Goal: Task Accomplishment & Management: Use online tool/utility

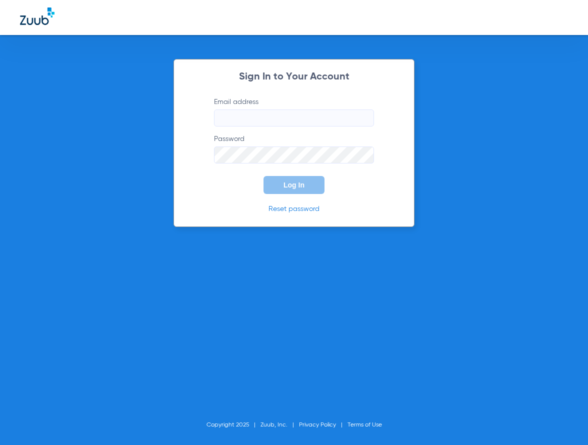
type input "[EMAIL_ADDRESS][DOMAIN_NAME]"
click at [286, 191] on button "Log In" at bounding box center [293, 185] width 61 height 18
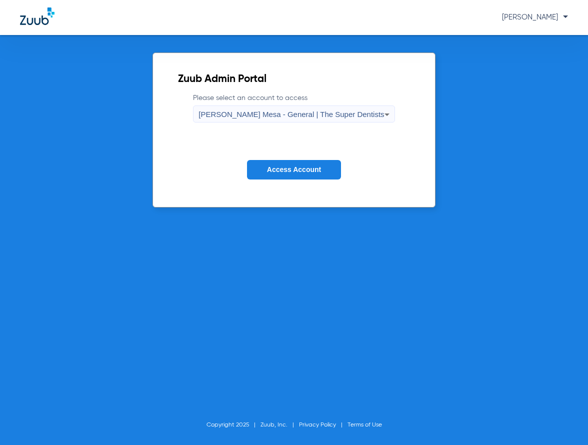
click at [309, 163] on button "Access Account" at bounding box center [294, 169] width 94 height 19
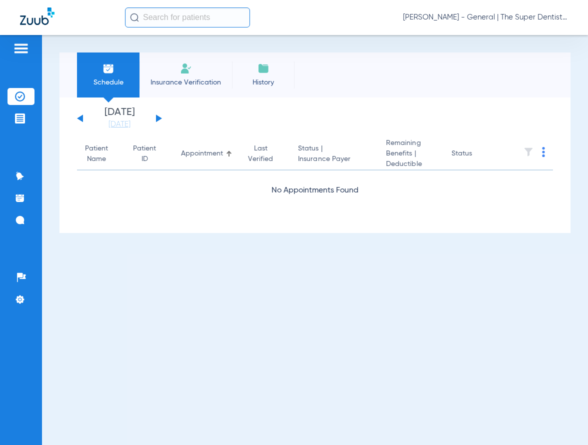
click at [156, 21] on input "text" at bounding box center [187, 17] width 125 height 20
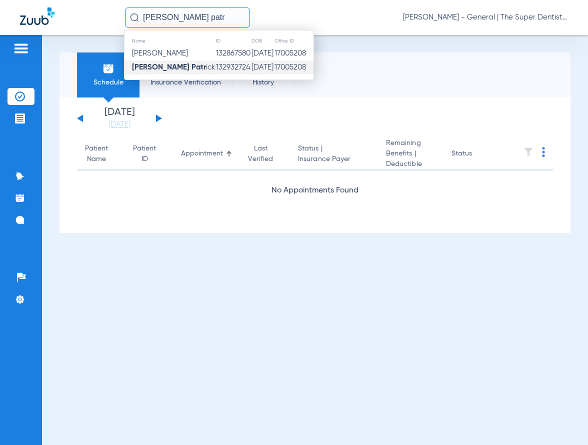
click at [157, 70] on strong "[PERSON_NAME] Patr" at bounding box center [169, 66] width 74 height 7
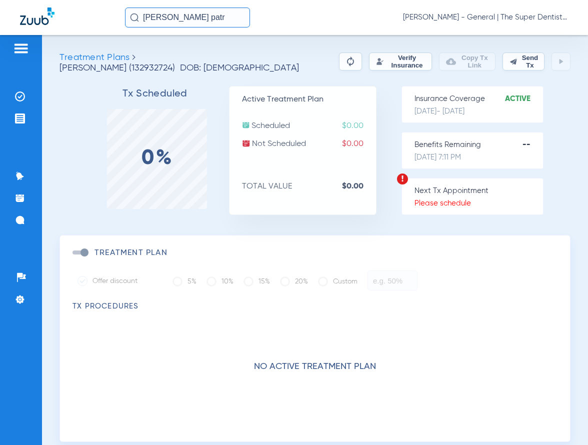
click at [390, 66] on button "Verify Insurance" at bounding box center [400, 61] width 62 height 18
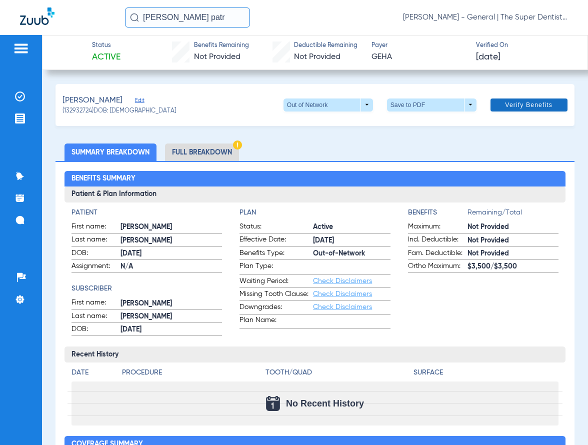
click at [505, 103] on span "Verify Benefits" at bounding box center [528, 105] width 47 height 8
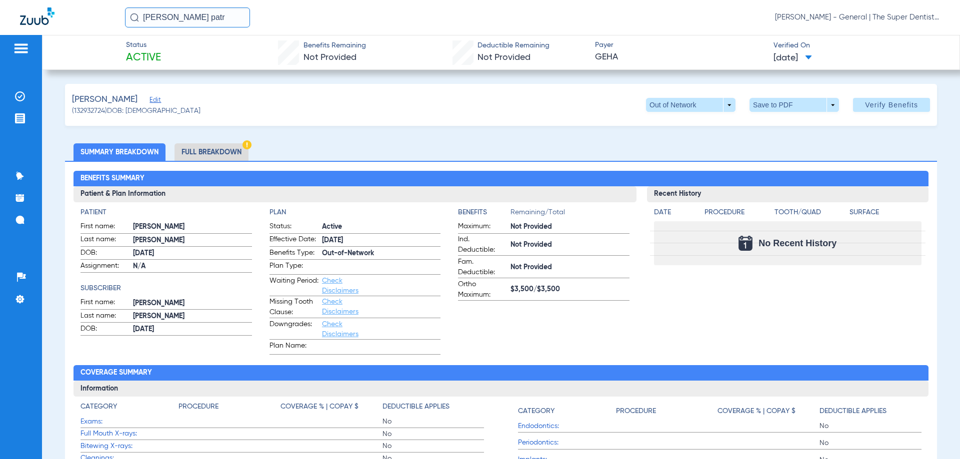
click at [211, 19] on input "[PERSON_NAME] patr" at bounding box center [187, 17] width 125 height 20
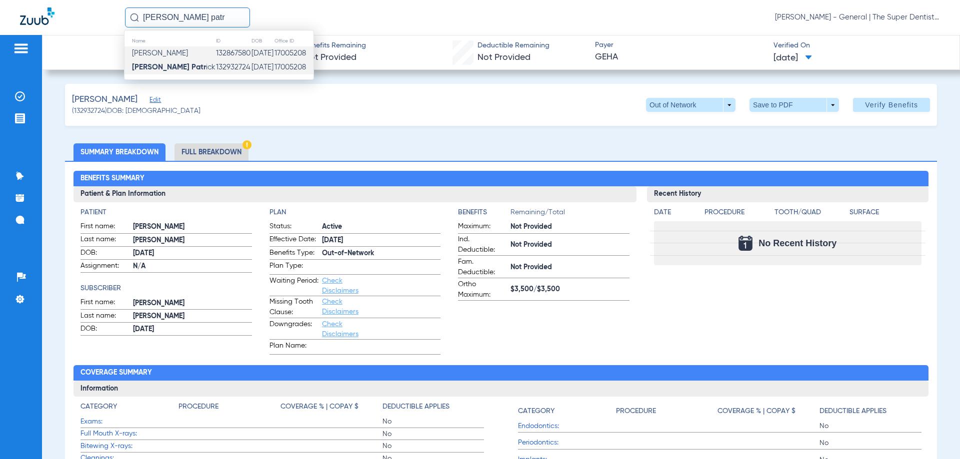
click at [215, 55] on td "132867580" at bounding box center [232, 53] width 35 height 14
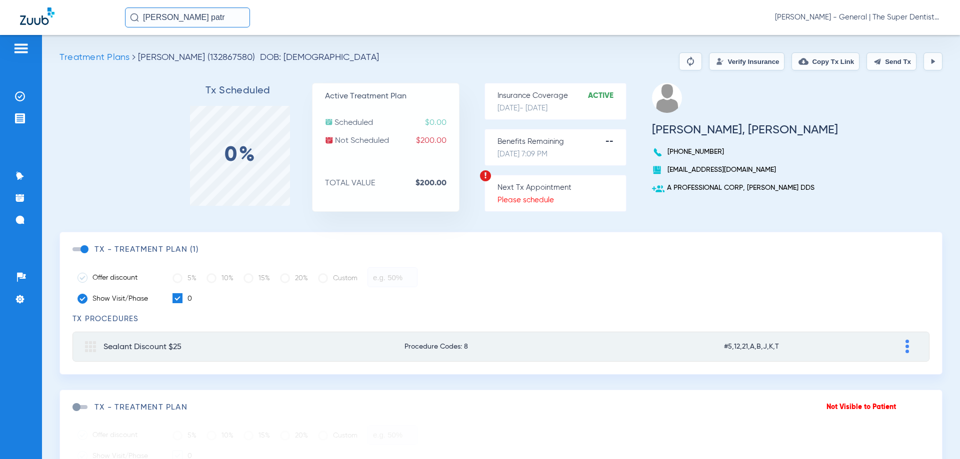
click at [587, 57] on button "Verify Insurance" at bounding box center [746, 61] width 75 height 18
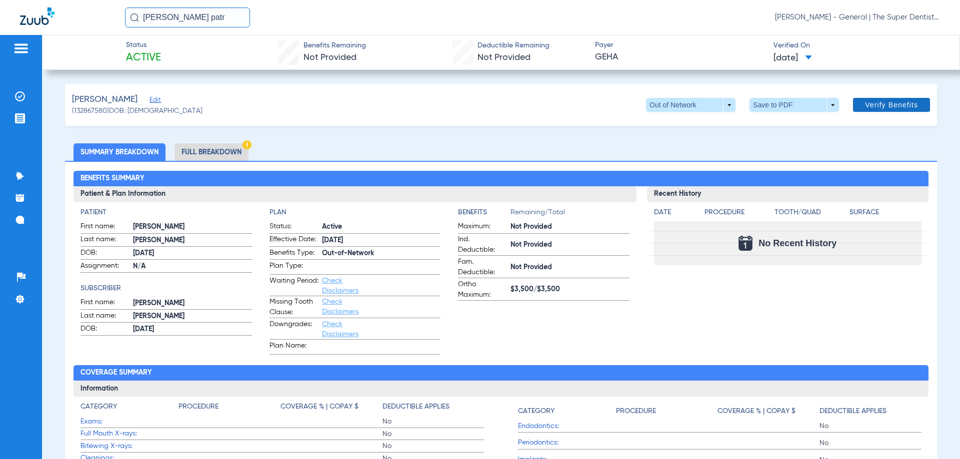
click at [587, 103] on span "Verify Benefits" at bounding box center [891, 105] width 53 height 8
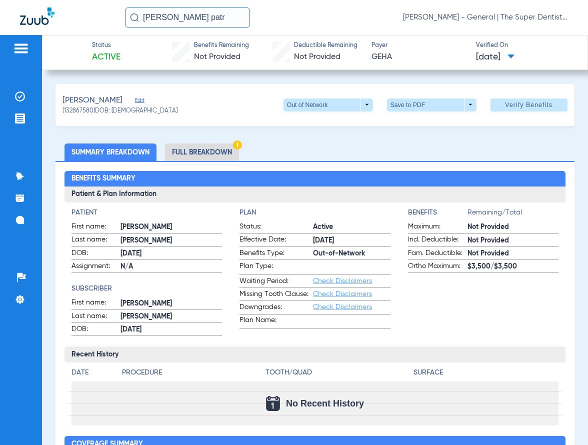
drag, startPoint x: 210, startPoint y: 20, endPoint x: 24, endPoint y: 9, distance: 186.3
click at [24, 9] on div "[PERSON_NAME] patr [PERSON_NAME] Mesa - General | The Super Dentists" at bounding box center [294, 17] width 588 height 35
click at [213, 22] on input "[PERSON_NAME]" at bounding box center [187, 17] width 125 height 20
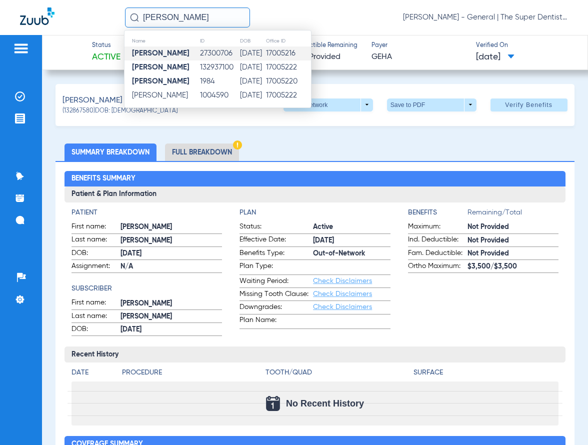
type input "[PERSON_NAME]"
click at [213, 53] on td "27300706" at bounding box center [218, 53] width 39 height 14
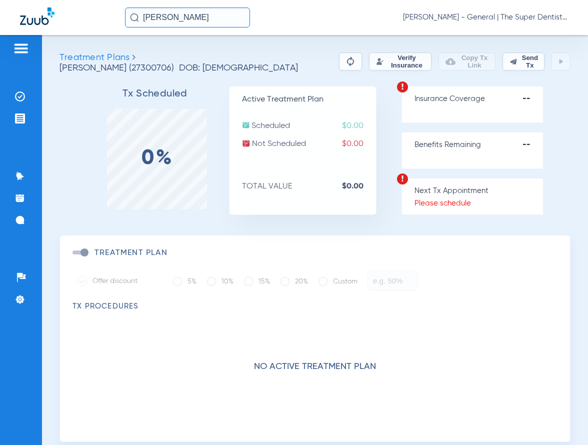
click at [212, 21] on input "[PERSON_NAME]" at bounding box center [187, 17] width 125 height 20
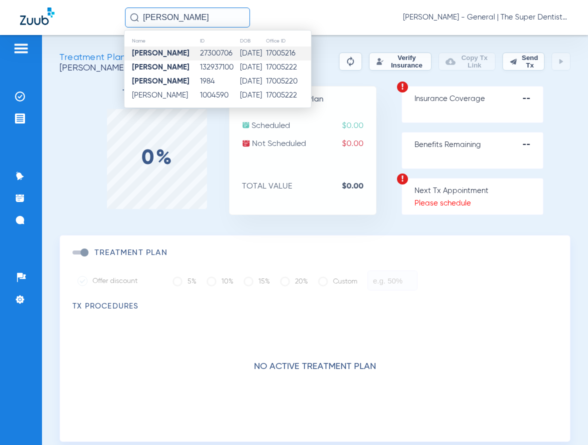
click at [369, 56] on button "Verify Insurance" at bounding box center [400, 61] width 63 height 18
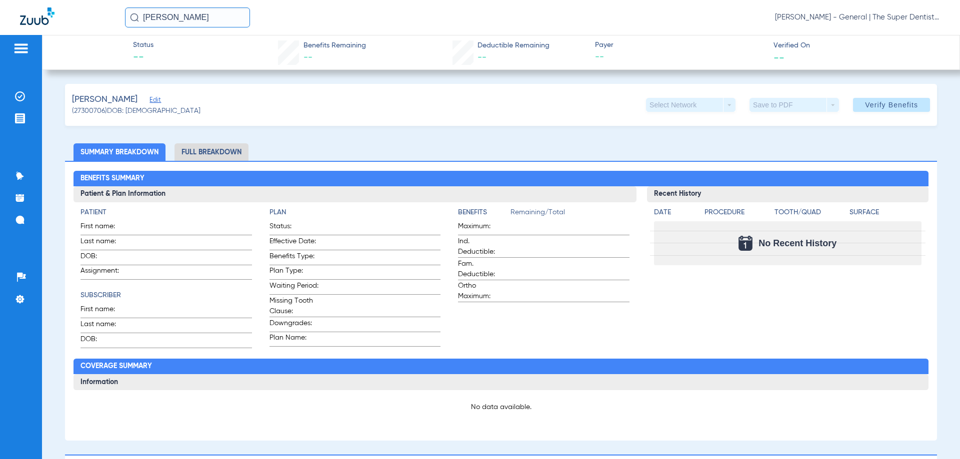
click at [200, 23] on input "[PERSON_NAME]" at bounding box center [187, 17] width 125 height 20
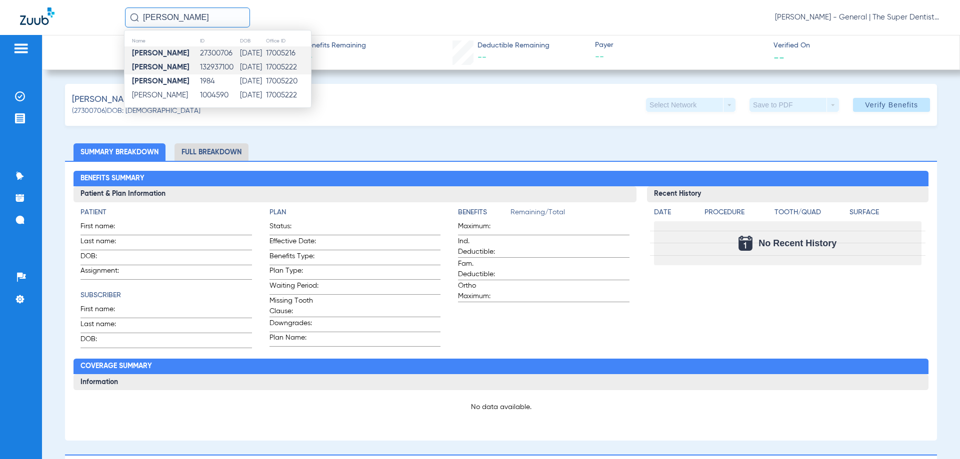
click at [195, 65] on td "[PERSON_NAME]" at bounding box center [161, 67] width 75 height 14
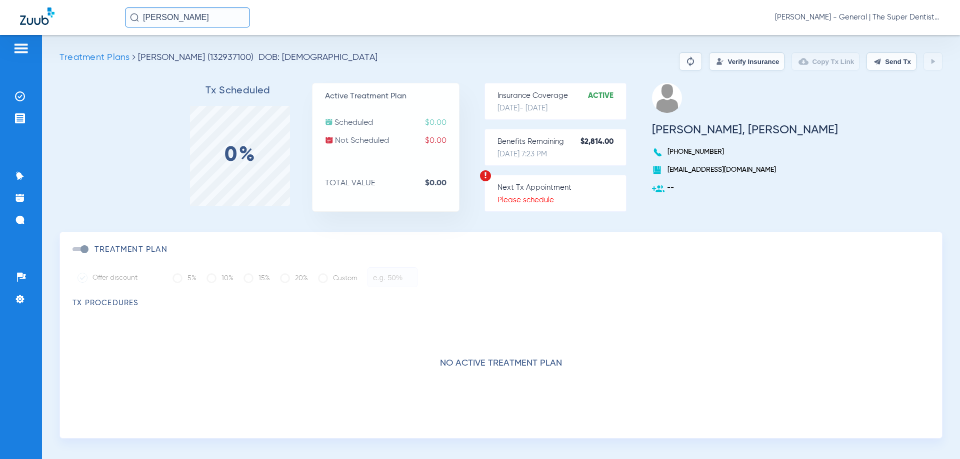
click at [587, 61] on button "Verify Insurance" at bounding box center [746, 61] width 75 height 18
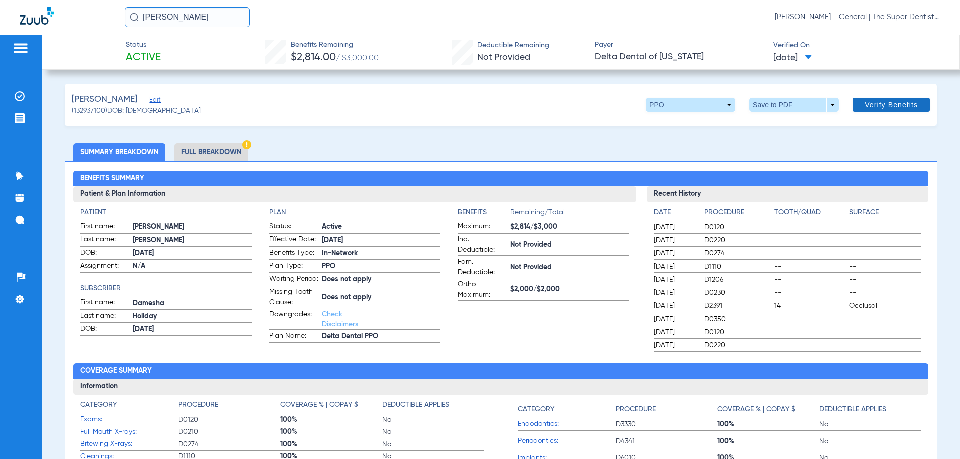
click at [587, 103] on span "Verify Benefits" at bounding box center [891, 105] width 53 height 8
